Goal: Task Accomplishment & Management: Use online tool/utility

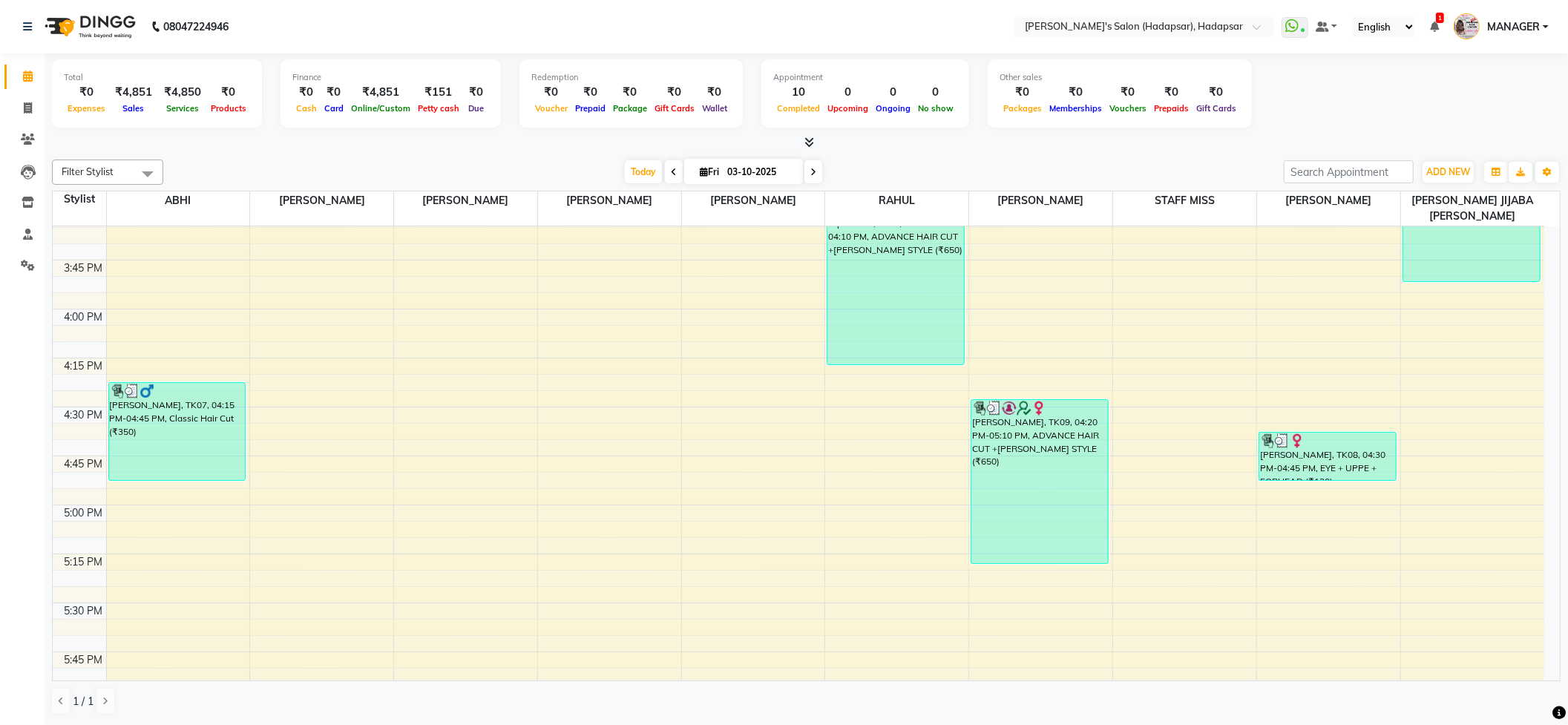
scroll to position [1781, 0]
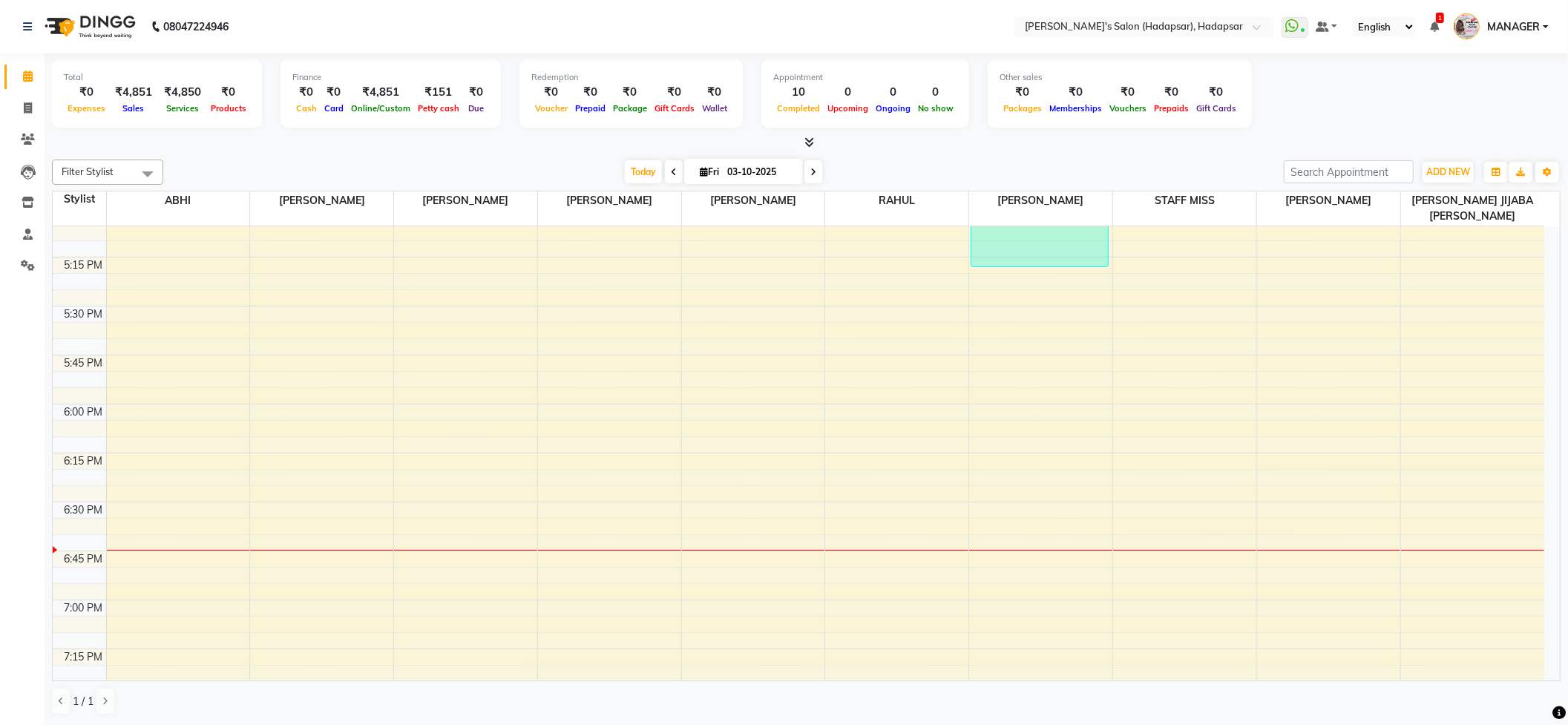
click at [966, 141] on div at bounding box center [806, 142] width 1508 height 16
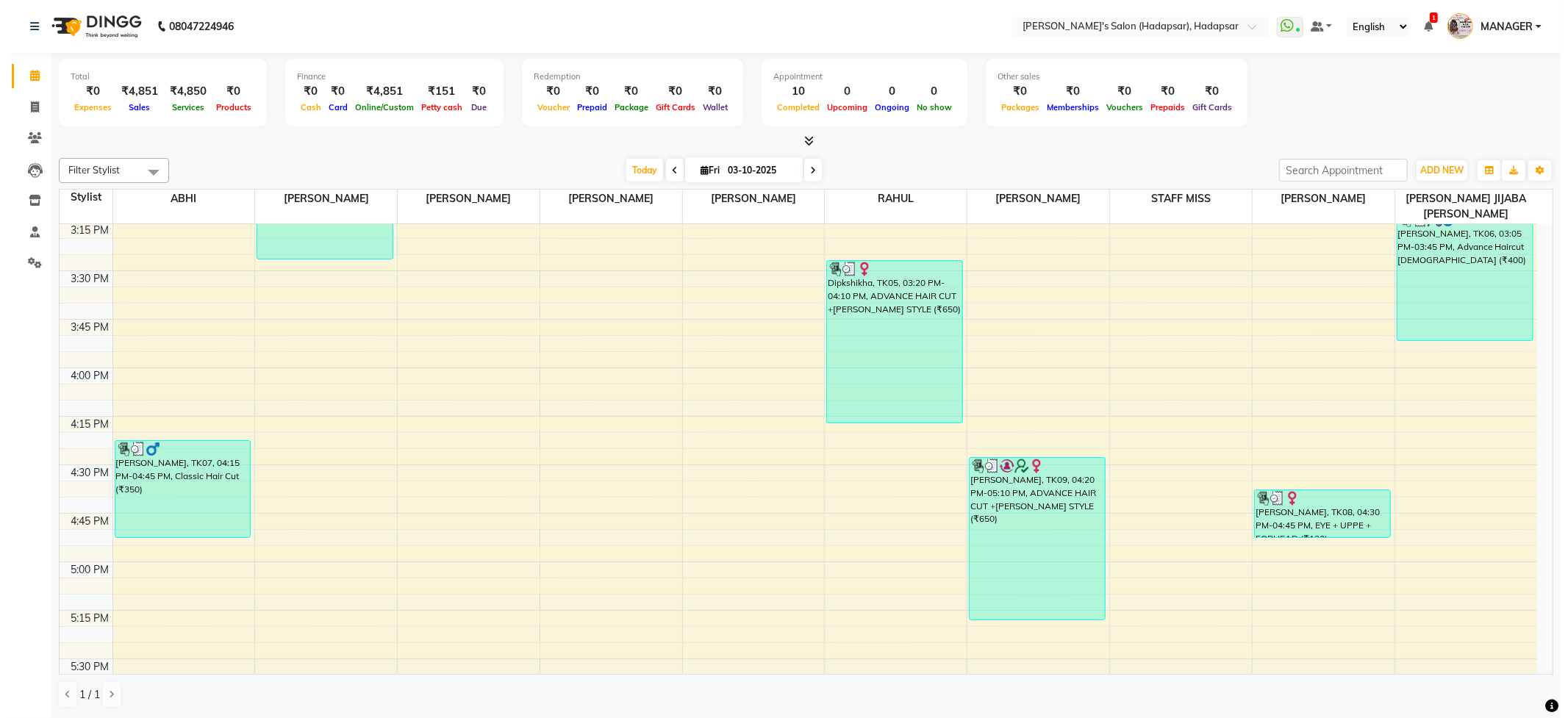
scroll to position [1371, 0]
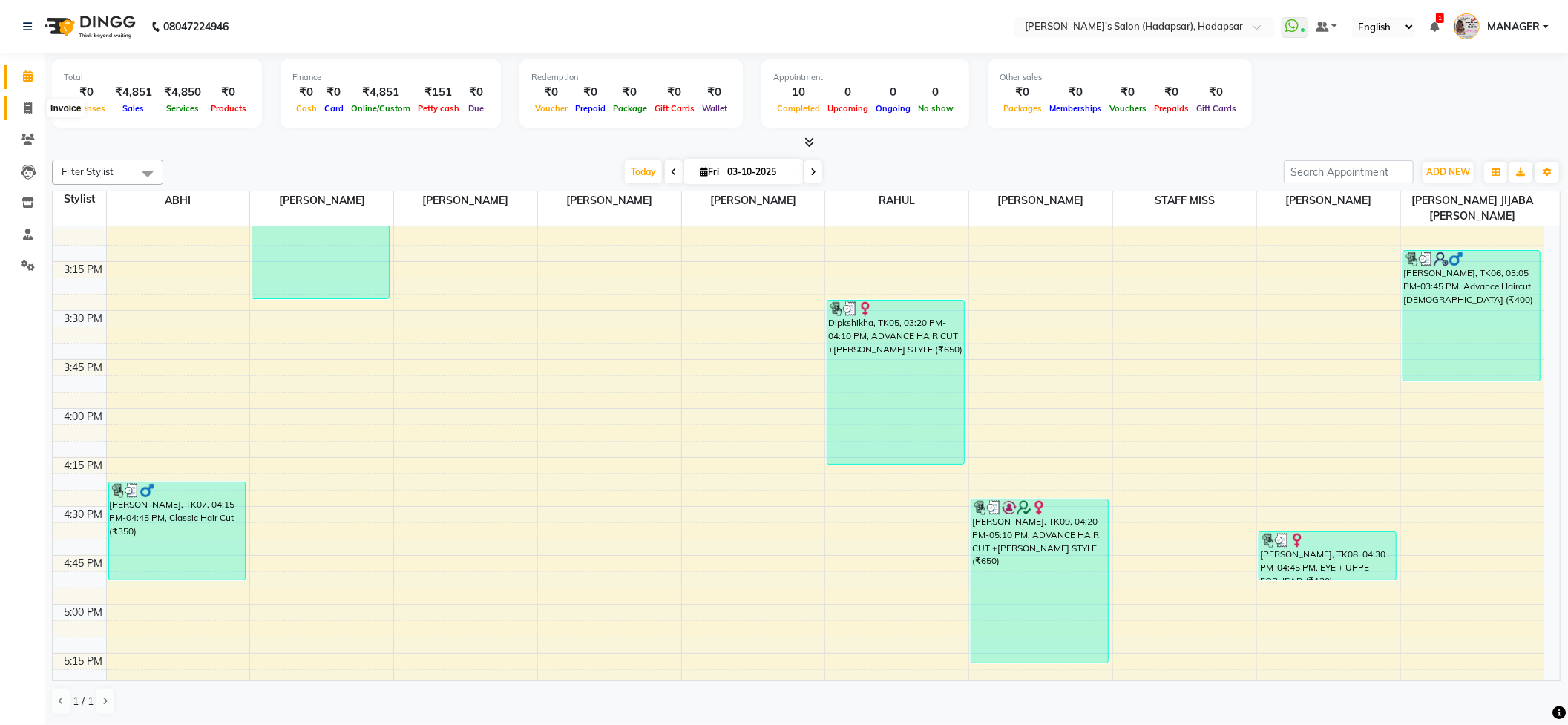
click at [34, 110] on span at bounding box center [28, 109] width 26 height 17
select select "108"
select select "service"
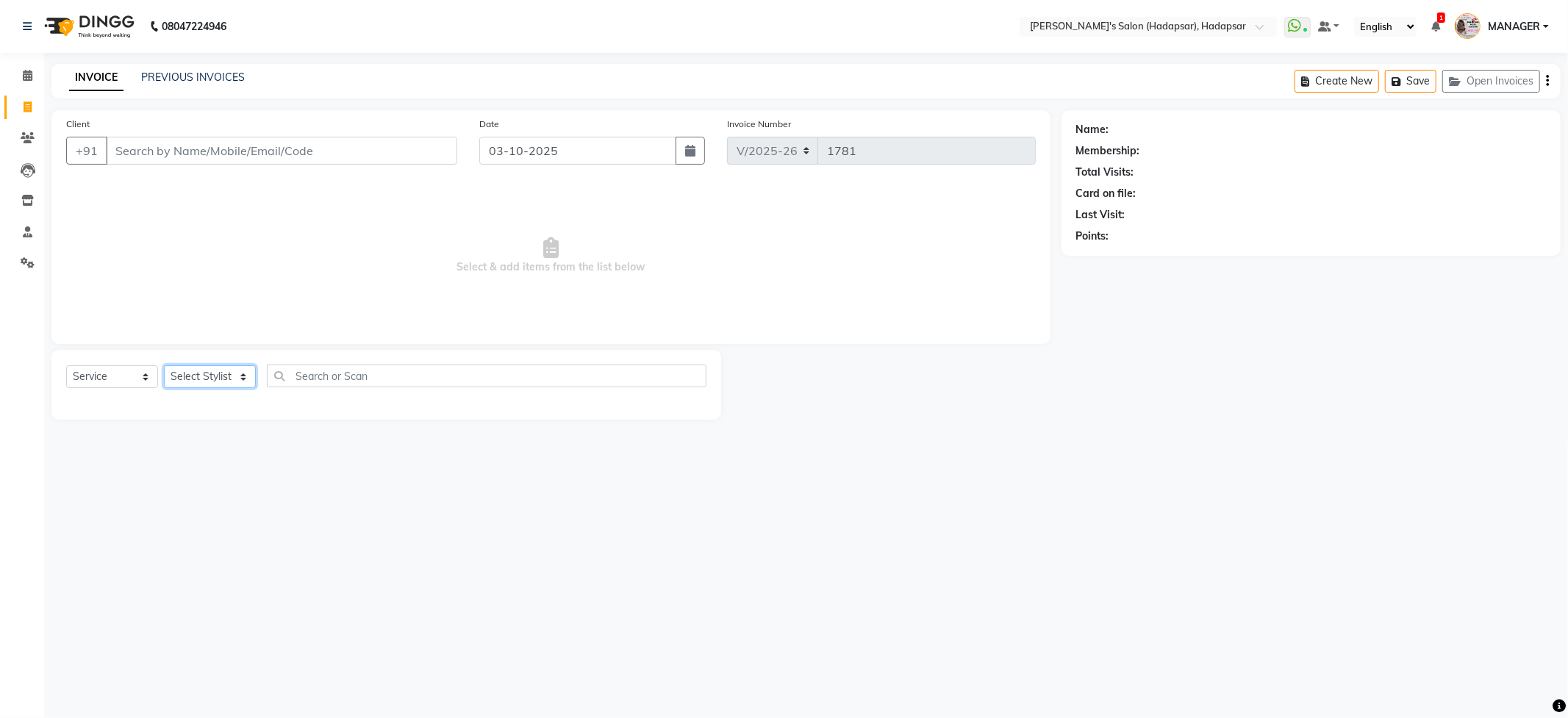
click at [202, 374] on select "Select Stylist" at bounding box center [209, 376] width 92 height 22
drag, startPoint x: 233, startPoint y: 374, endPoint x: 213, endPoint y: 368, distance: 20.9
click at [229, 371] on select "Select Stylist ABHI [PERSON_NAME] [PERSON_NAME] MANAGER [PERSON_NAME] PRIYA [PE…" at bounding box center [233, 376] width 140 height 22
click at [189, 387] on select "Select Stylist ABHI [PERSON_NAME] [PERSON_NAME] MANAGER [PERSON_NAME] PRIYA [PE…" at bounding box center [233, 376] width 140 height 22
select select "71502"
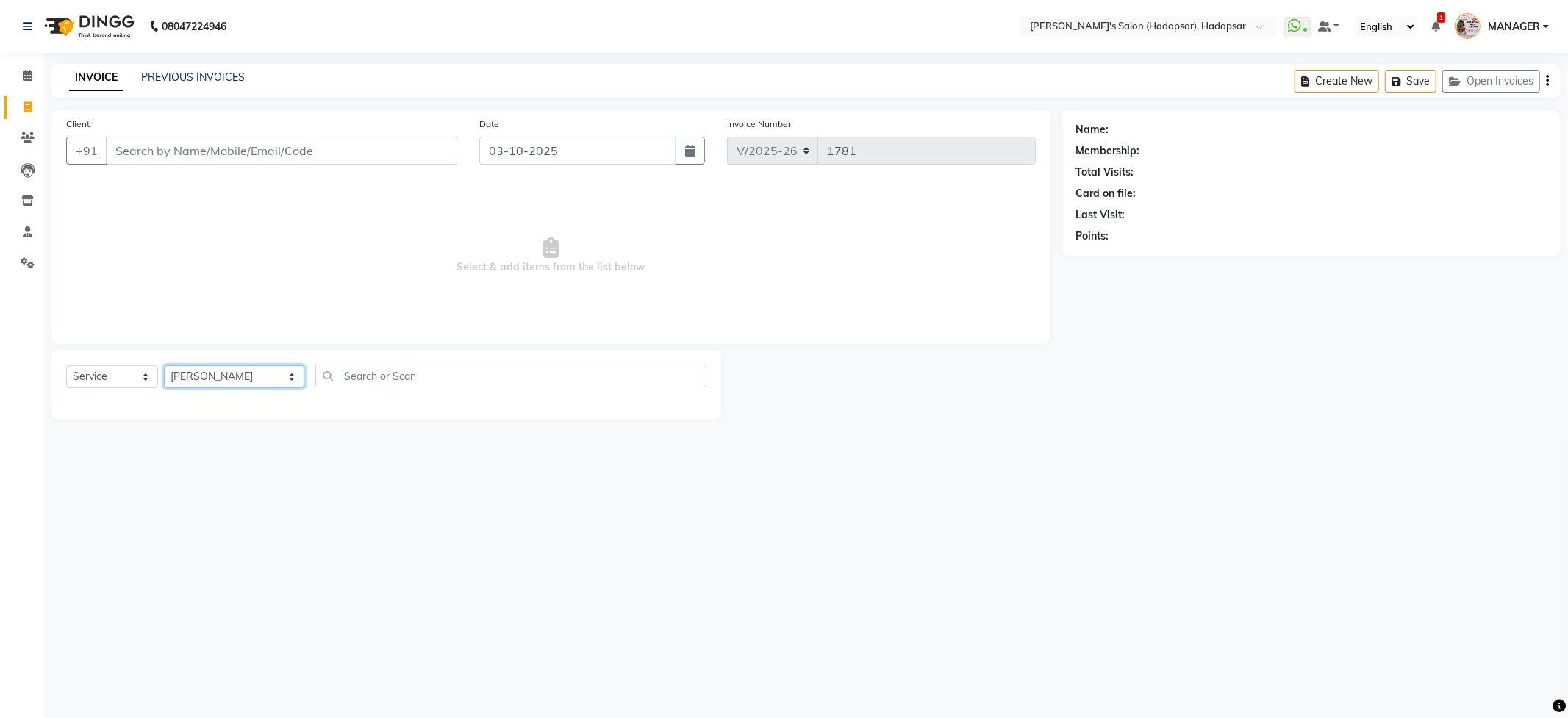
click at [164, 365] on select "Select Stylist ABHI [PERSON_NAME] [PERSON_NAME] MANAGER [PERSON_NAME] PRIYA [PE…" at bounding box center [233, 376] width 140 height 22
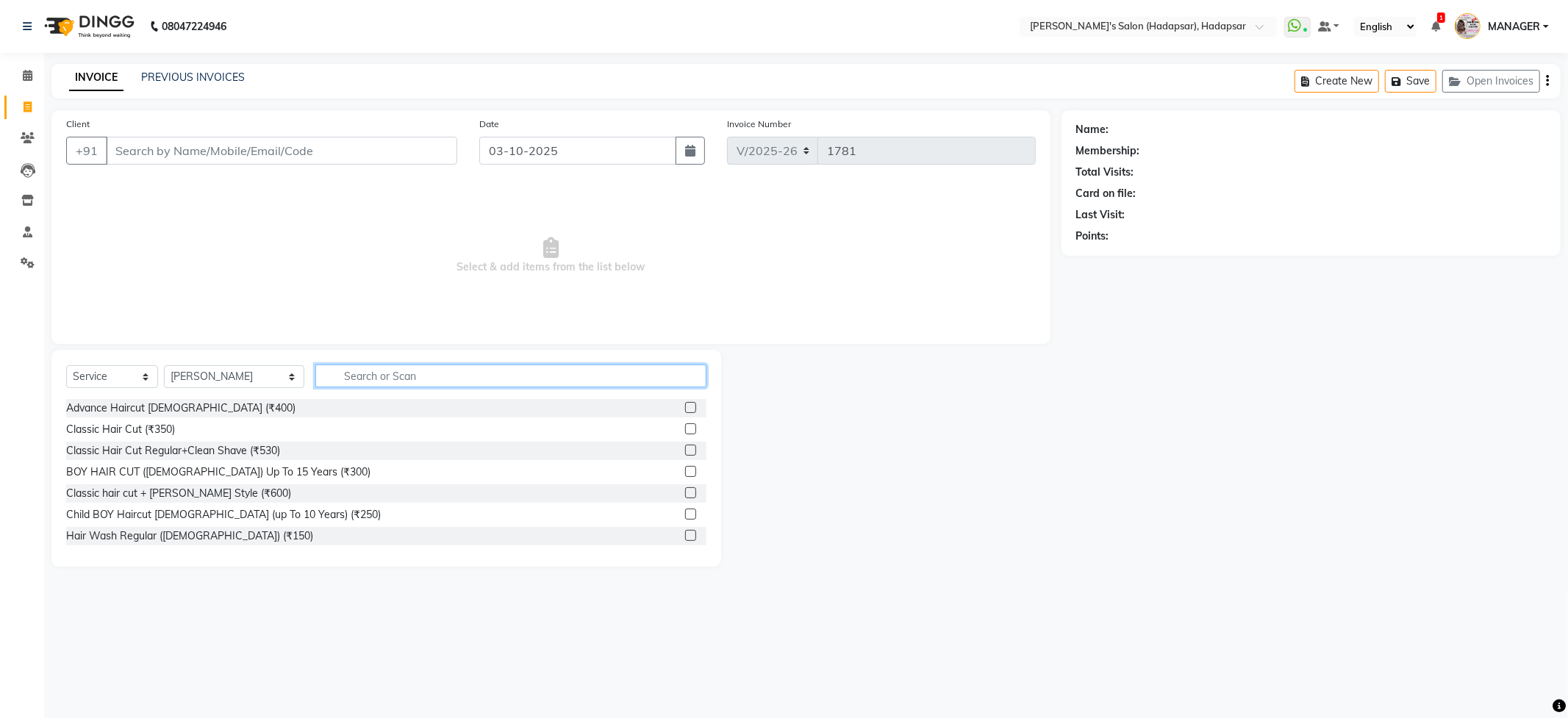
click at [356, 378] on input "text" at bounding box center [511, 375] width 390 height 22
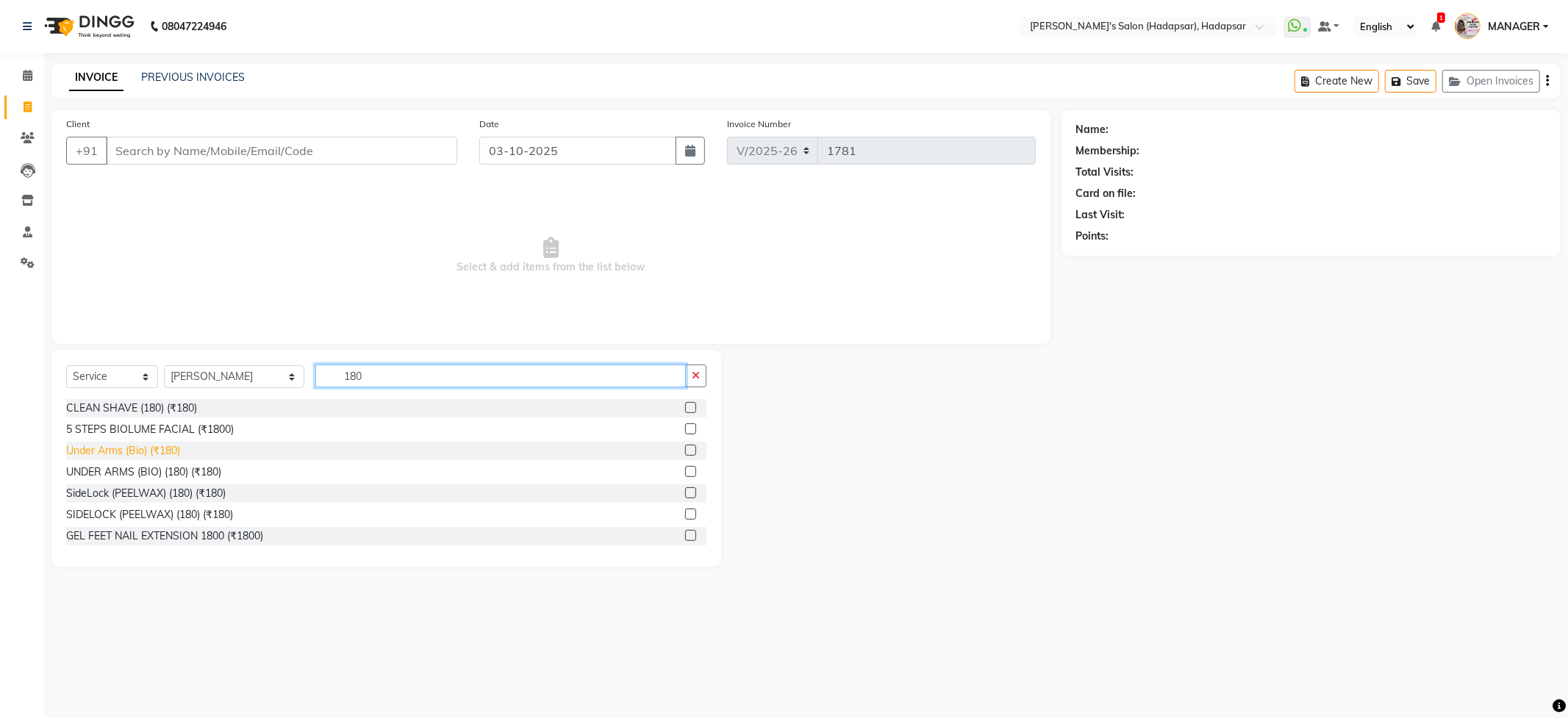
type input "180"
drag, startPoint x: 124, startPoint y: 450, endPoint x: 154, endPoint y: 441, distance: 31.3
click at [154, 441] on div "CLEAN SHAVE (180) (₹180) 5 STEPS BIOLUME FACIAL (₹1800) Under Arms (Bio) (₹180)…" at bounding box center [386, 472] width 640 height 147
click at [139, 456] on div "Under Arms (Bio) (₹180)" at bounding box center [123, 451] width 114 height 16
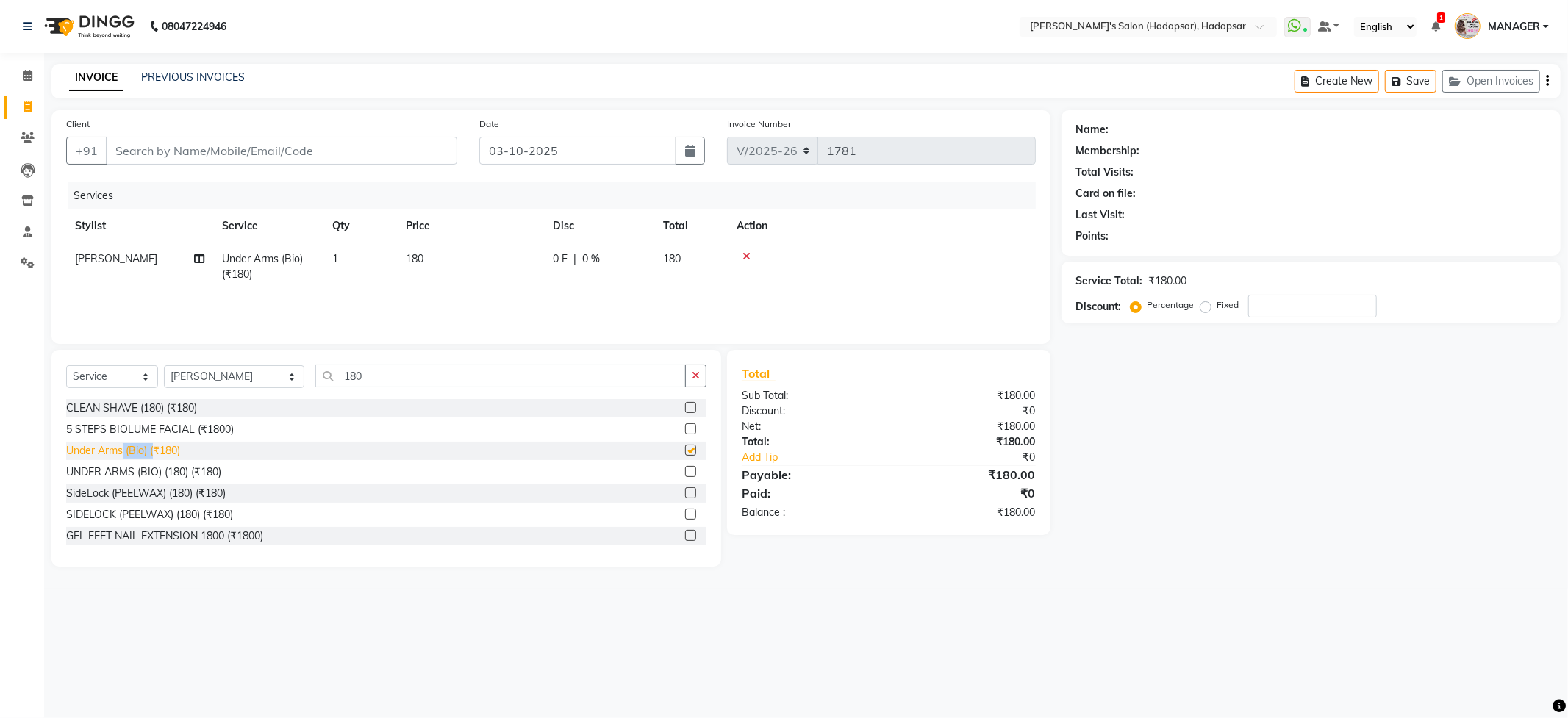
checkbox input "false"
click at [460, 260] on td "180" at bounding box center [470, 266] width 147 height 48
select select "71502"
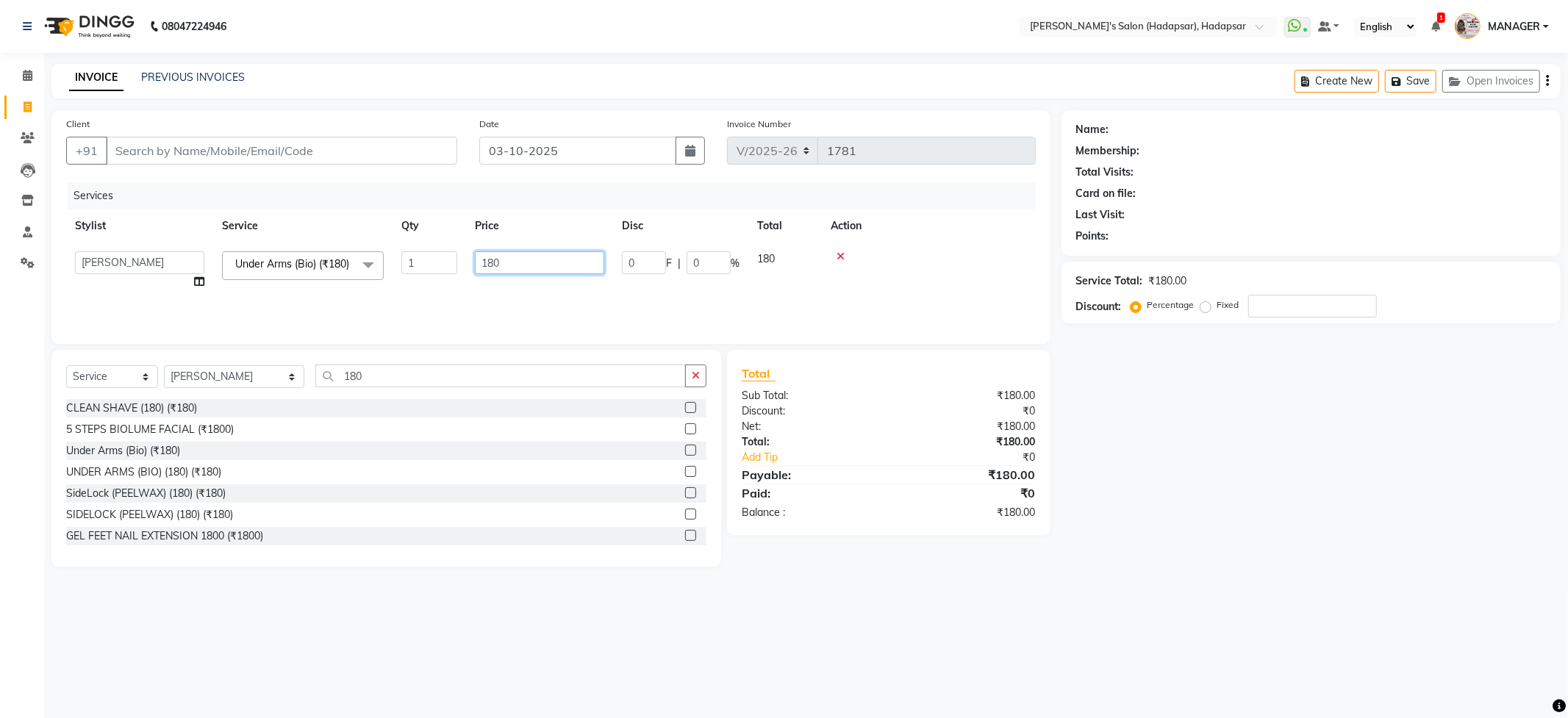
click at [556, 271] on input "180" at bounding box center [540, 262] width 130 height 22
type input "1"
type input "200"
click at [583, 297] on div "Services Stylist Service Qty Price Disc Total Action ABHI [PERSON_NAME] [PERSON…" at bounding box center [551, 256] width 970 height 147
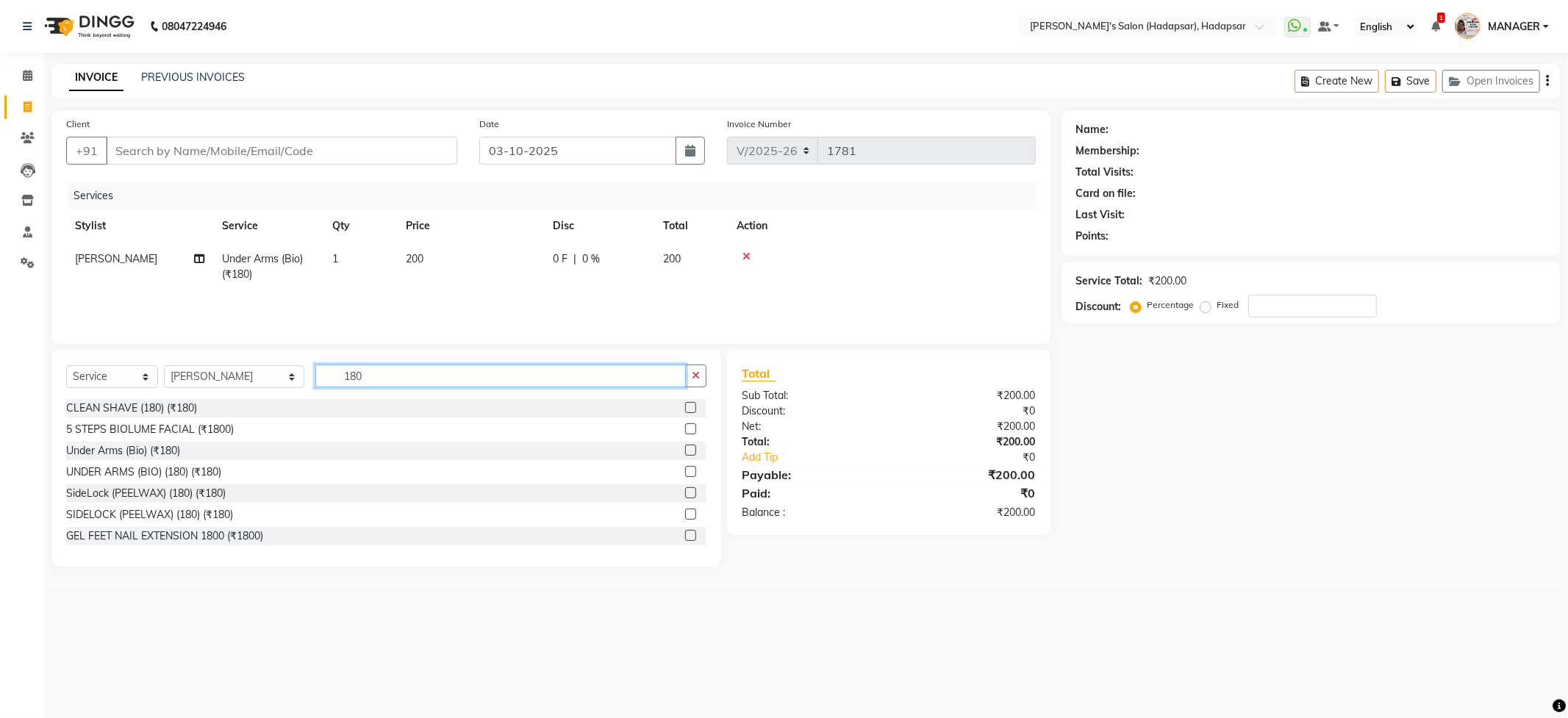
click at [343, 374] on input "180" at bounding box center [500, 375] width 370 height 22
type input "1"
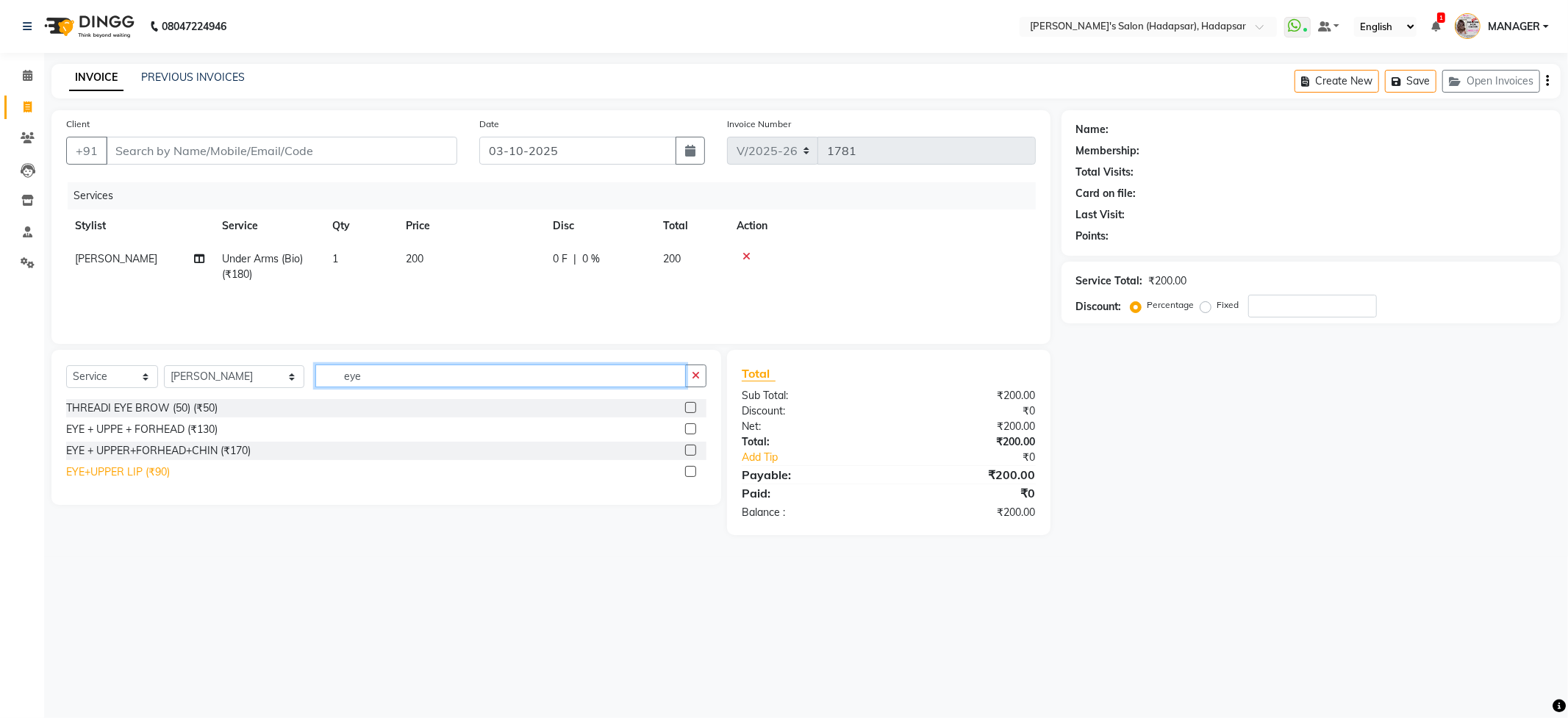
type input "eye"
click at [122, 473] on div "EYE+UPPER LIP (₹90)" at bounding box center [118, 472] width 104 height 16
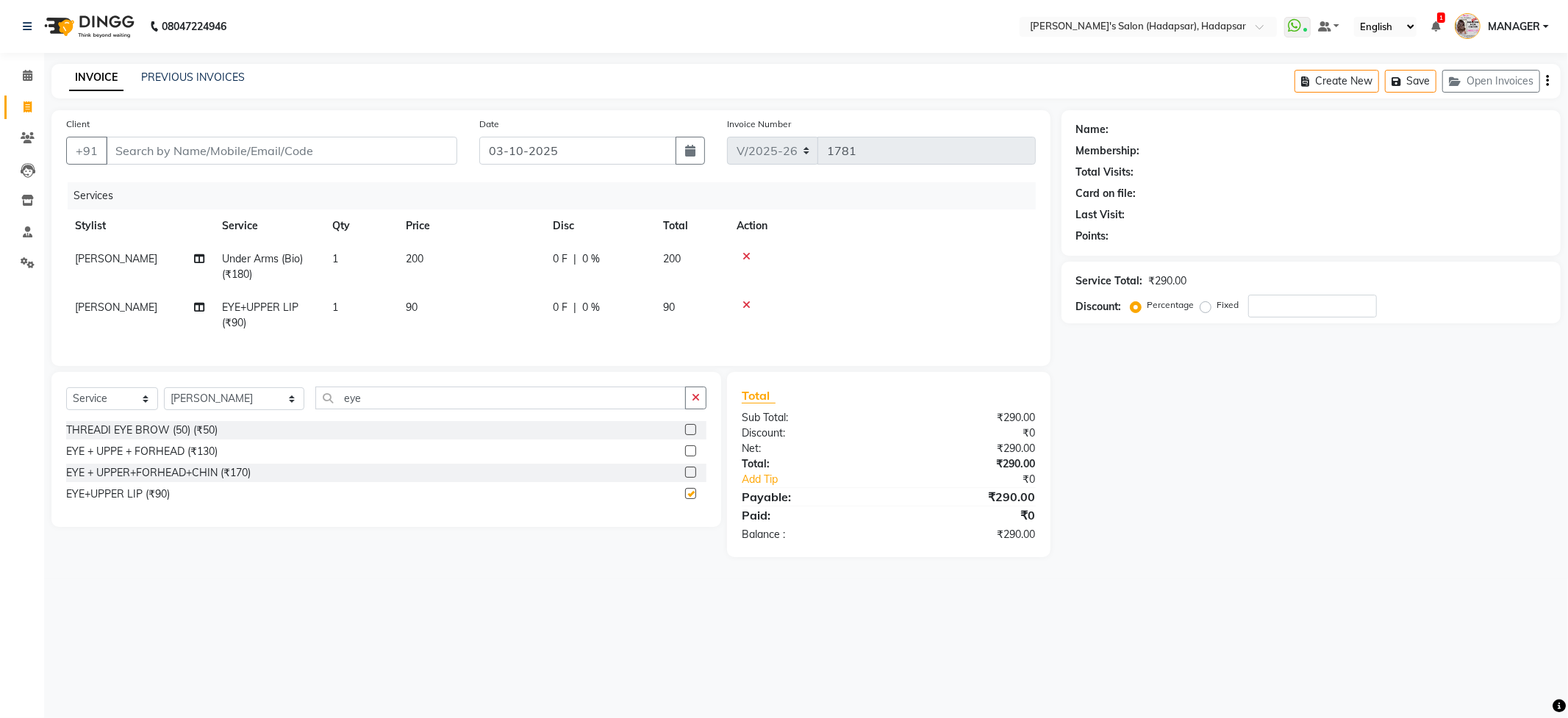
checkbox input "false"
click at [145, 148] on input "Client" at bounding box center [281, 151] width 351 height 28
type input "9"
type input "0"
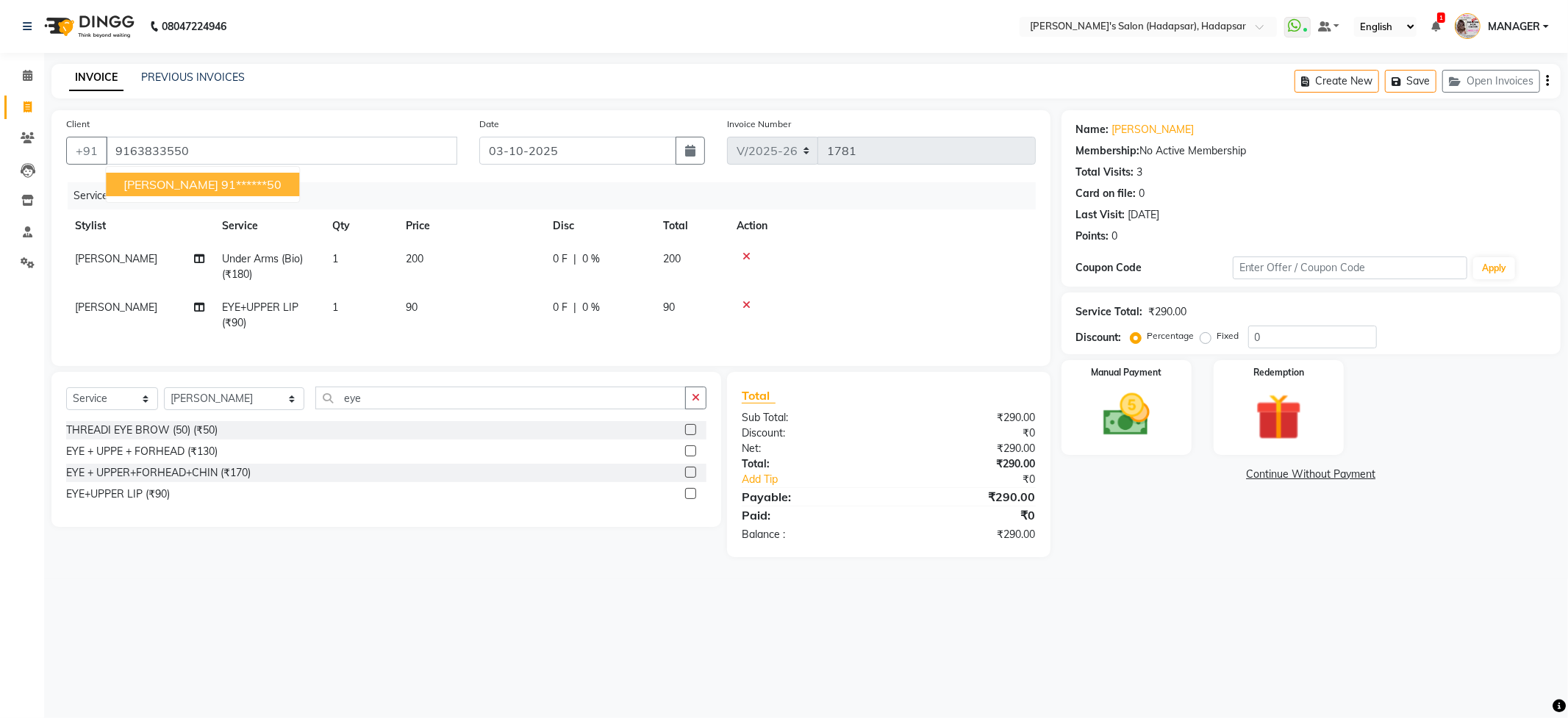
click at [153, 183] on span "[PERSON_NAME]" at bounding box center [171, 184] width 95 height 15
type input "91******50"
click at [1142, 403] on img at bounding box center [1126, 415] width 79 height 56
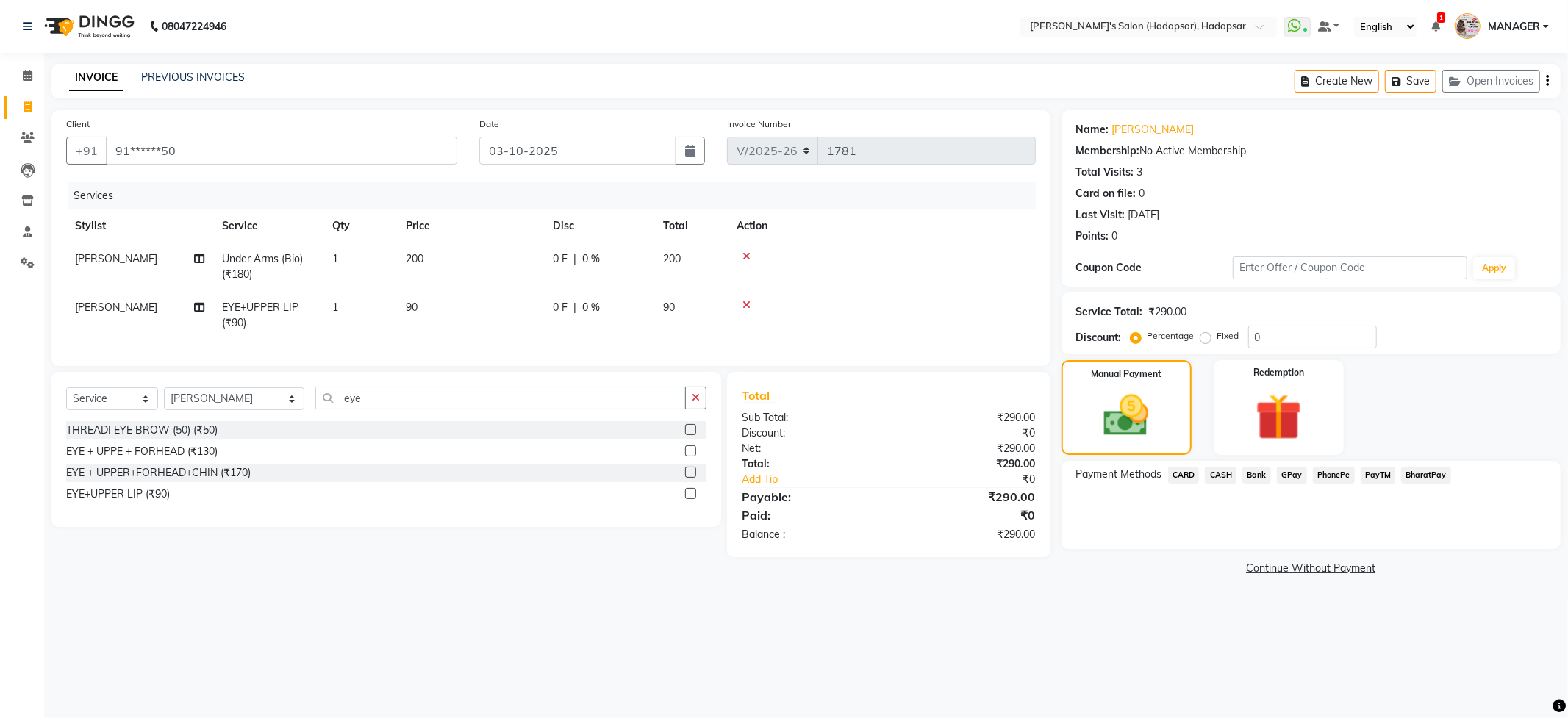
click at [1326, 474] on span "PhonePe" at bounding box center [1334, 475] width 42 height 17
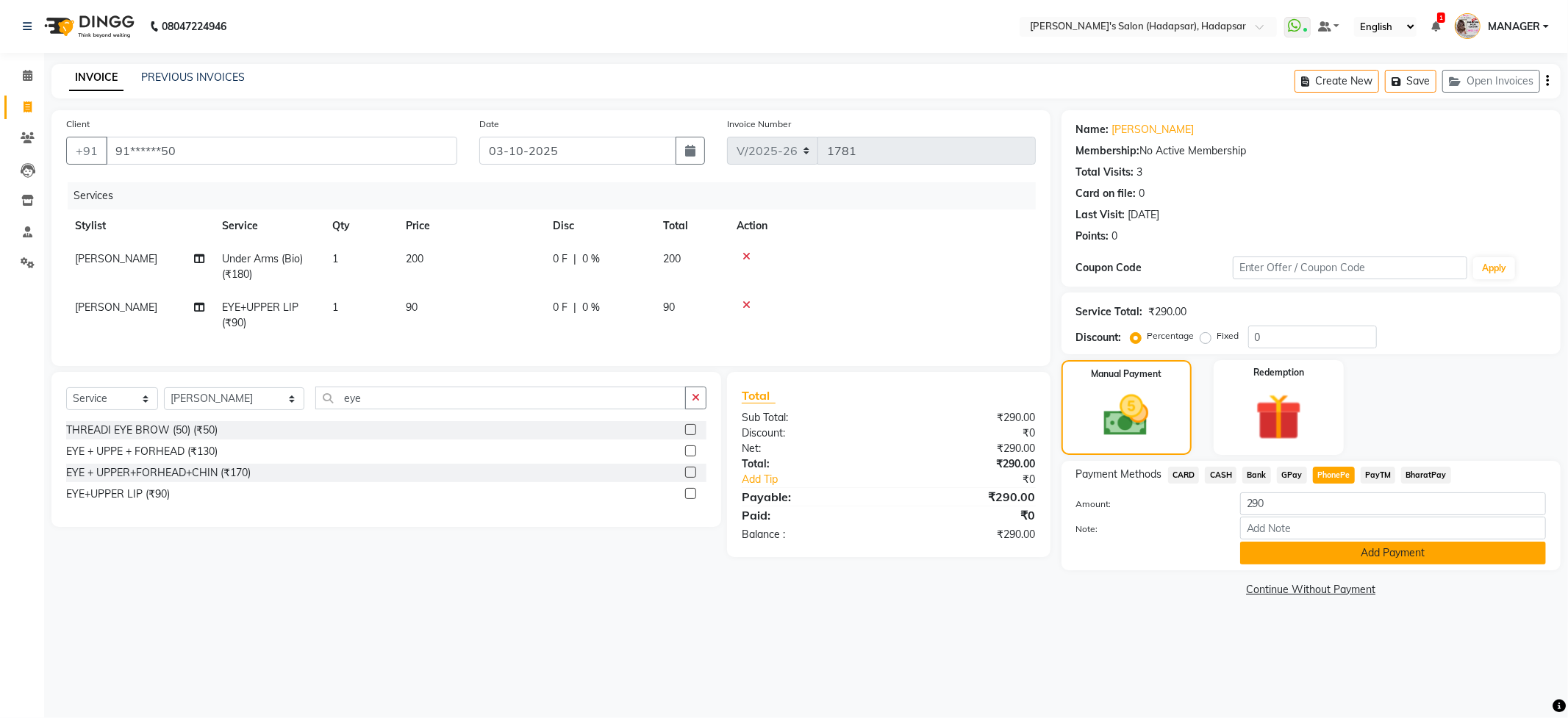
click at [1350, 559] on button "Add Payment" at bounding box center [1394, 552] width 306 height 22
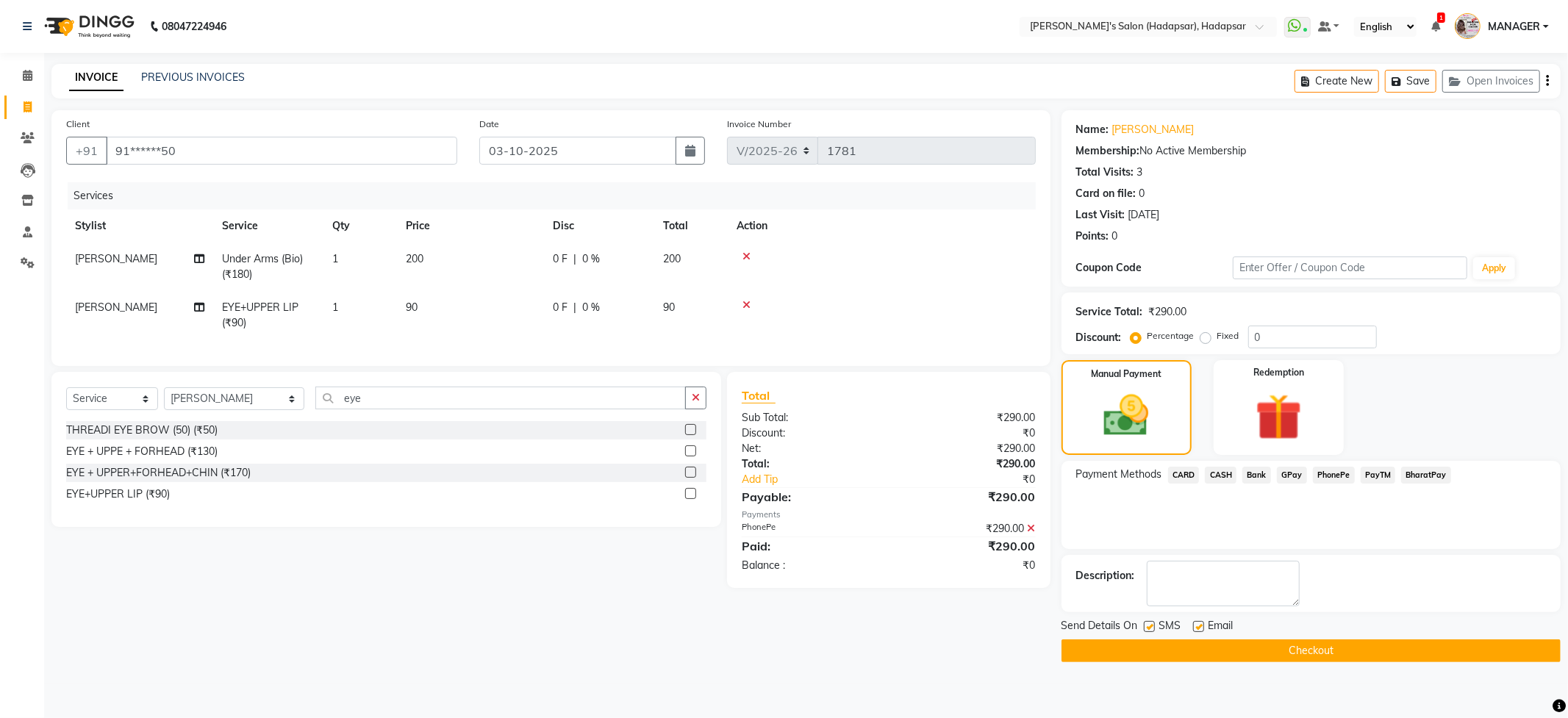
click at [1311, 642] on button "Checkout" at bounding box center [1311, 650] width 499 height 22
